Goal: Information Seeking & Learning: Learn about a topic

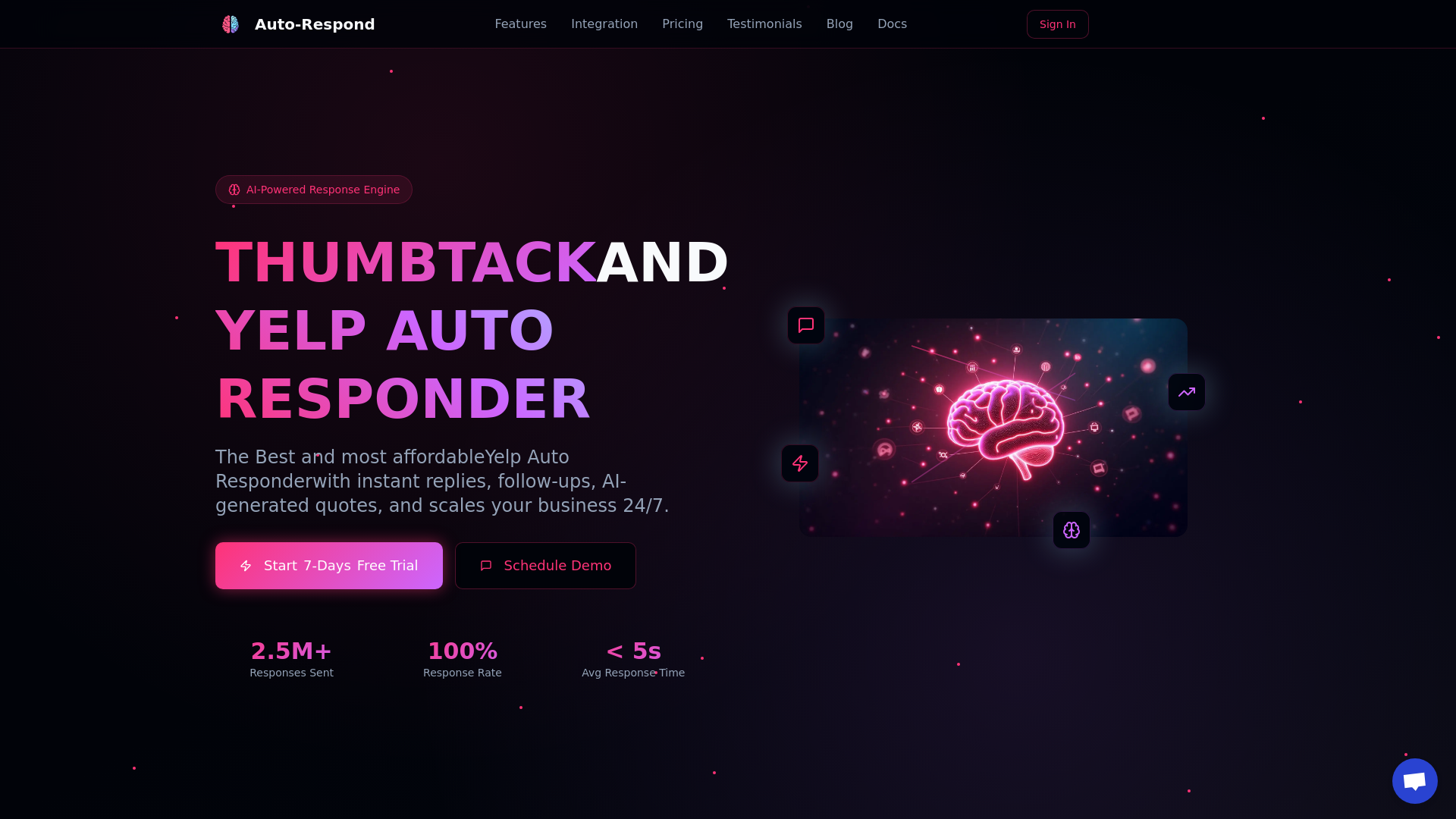
click at [827, 24] on link "Blog" at bounding box center [840, 23] width 26 height 18
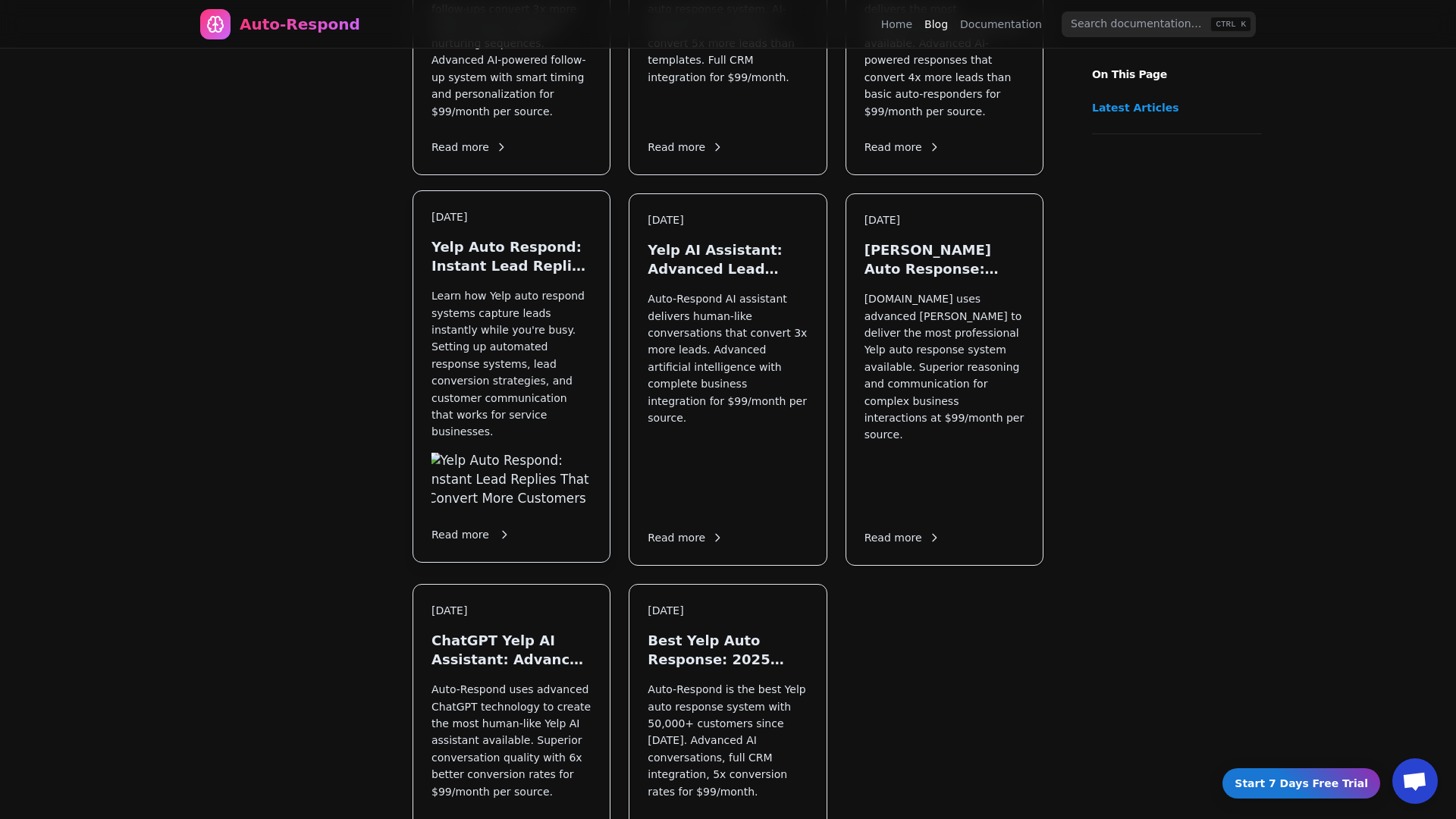
scroll to position [1796, 0]
